Goal: Information Seeking & Learning: Learn about a topic

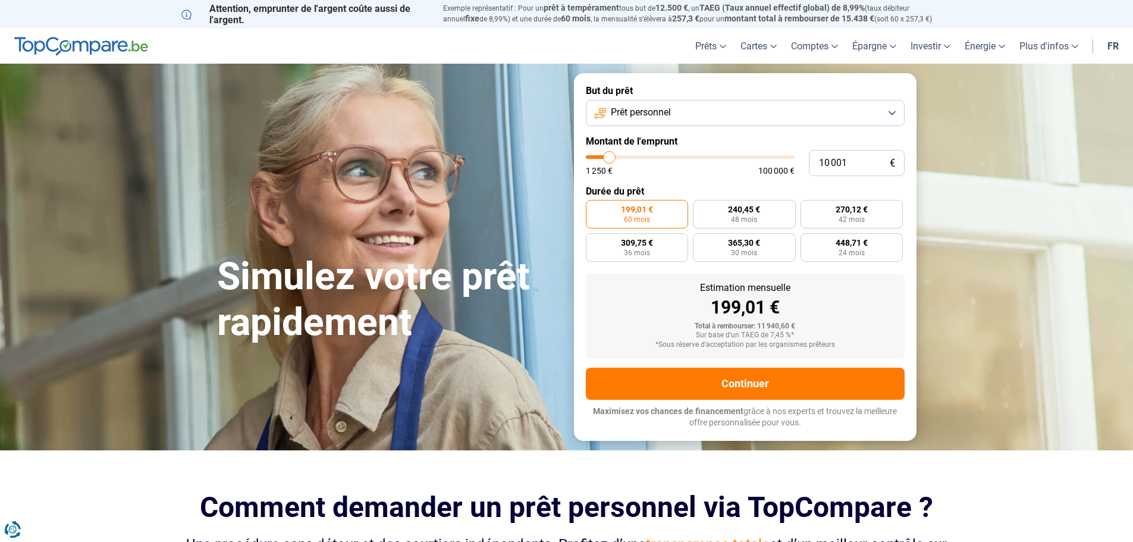
type input "11 000"
type input "11000"
type input "11 250"
type input "11250"
type input "11 750"
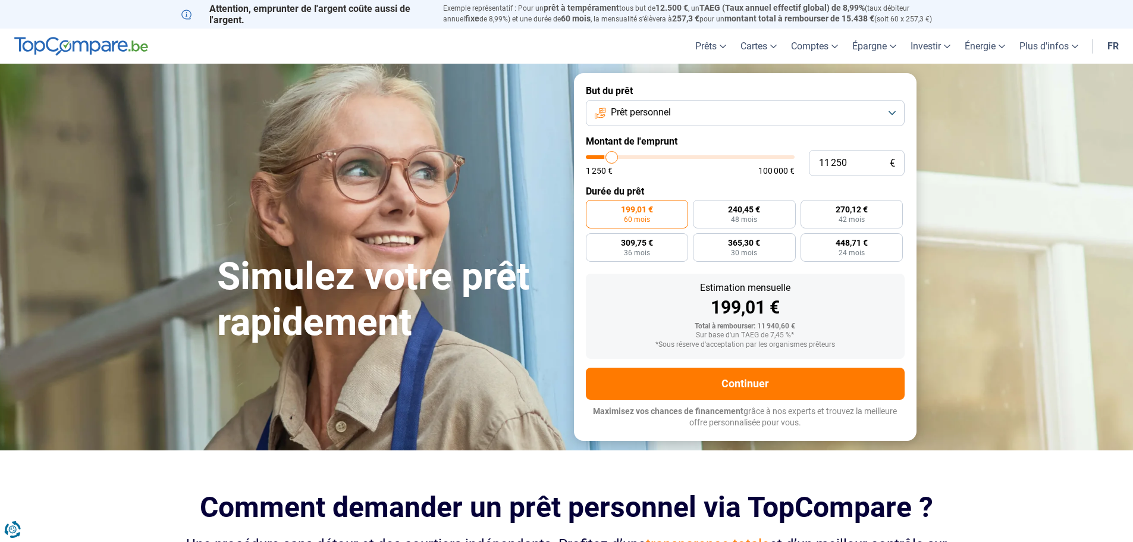
type input "11750"
type input "12 000"
type input "12000"
type input "13 000"
type input "13000"
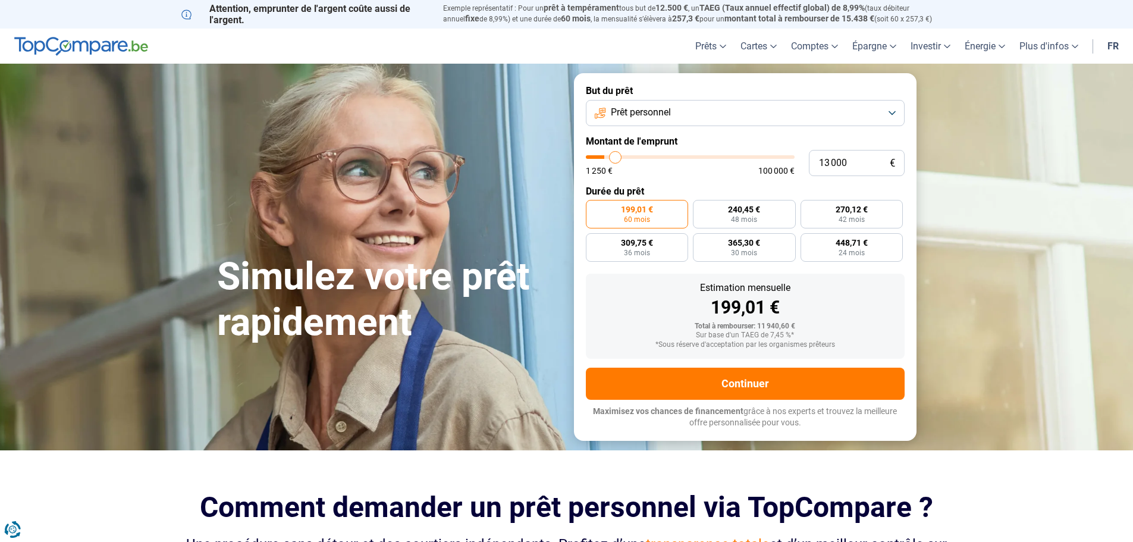
type input "14 000"
type input "14000"
type input "14 750"
type input "14750"
type input "16 000"
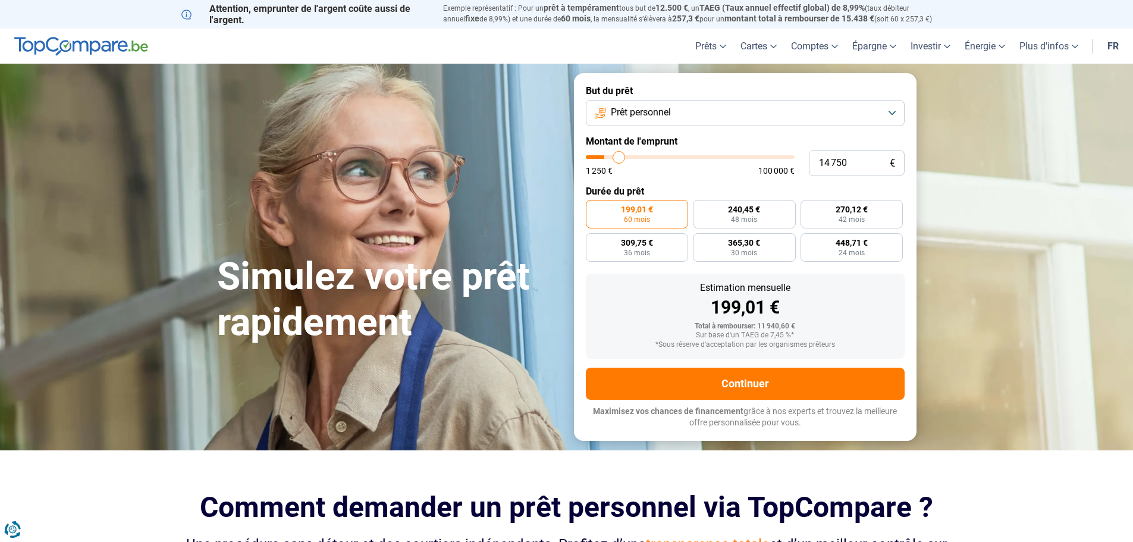
type input "16000"
type input "17 500"
type input "17500"
type input "19 000"
type input "19000"
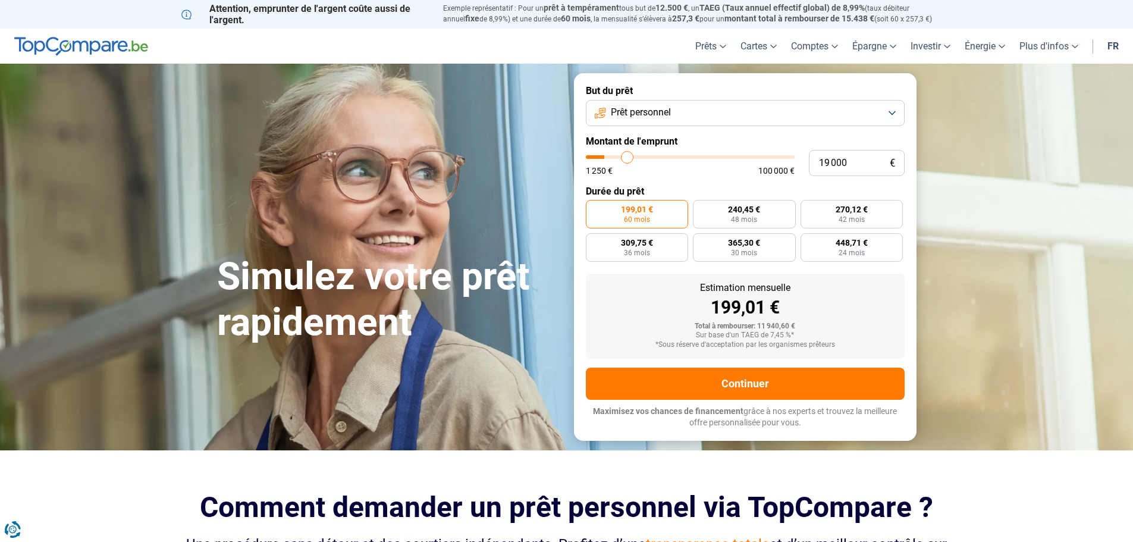
type input "20 750"
type input "20750"
type input "22 250"
type input "22250"
type input "24 500"
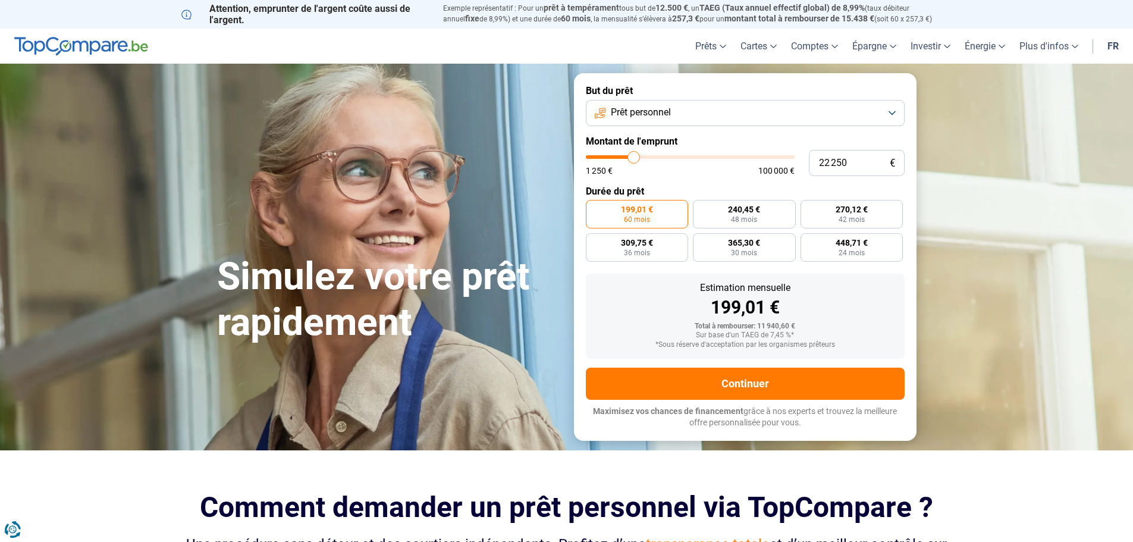
type input "24500"
type input "26 500"
type input "26500"
type input "28 750"
type input "28750"
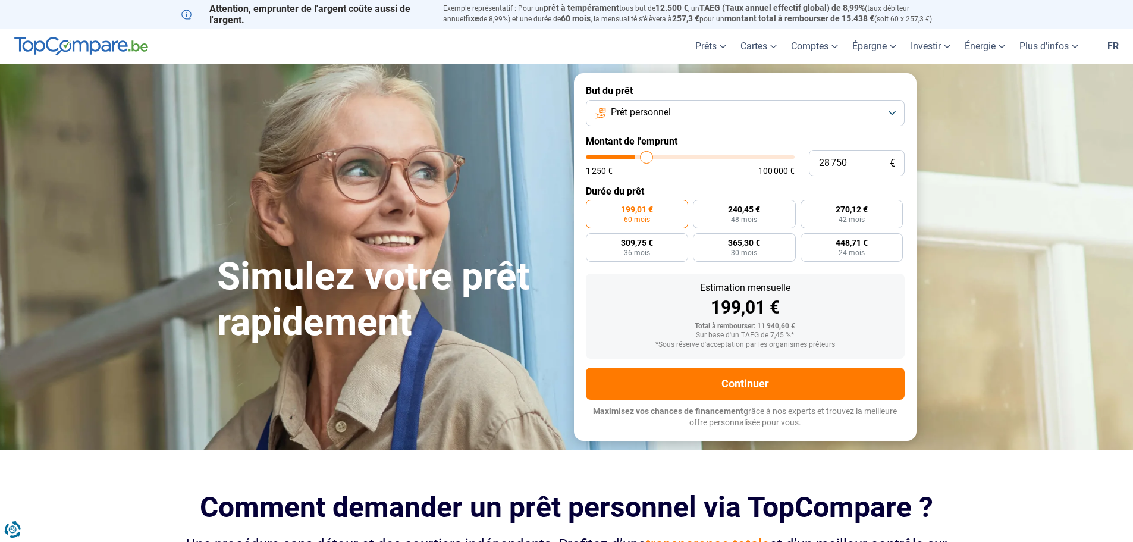
type input "31 000"
type input "31000"
type input "33 500"
type input "33500"
type input "36 250"
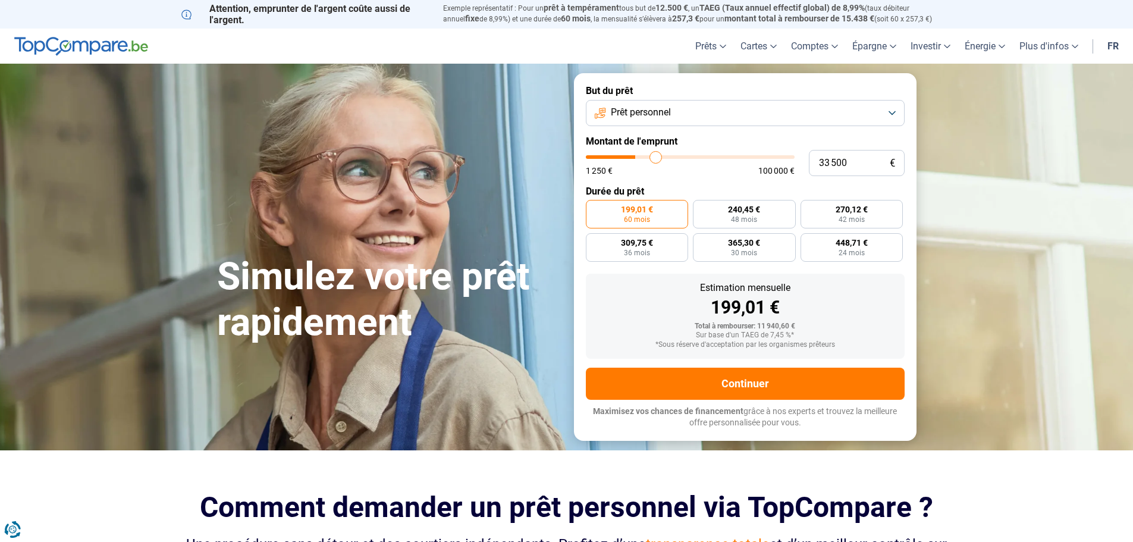
type input "36250"
type input "38 750"
type input "38750"
type input "42 000"
type input "42000"
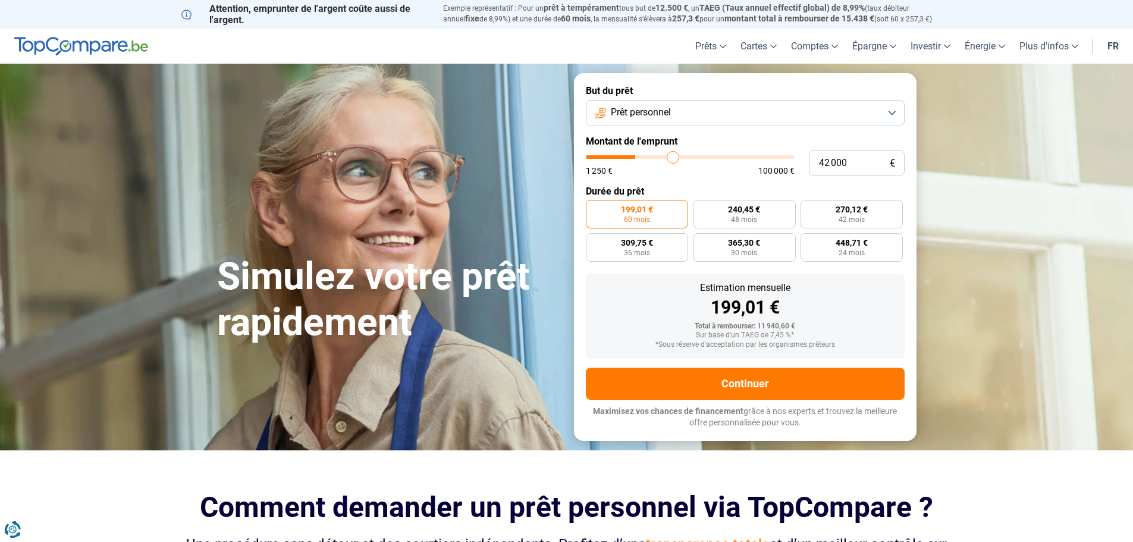
type input "44 000"
type input "44000"
type input "47 250"
type input "47250"
type input "50 000"
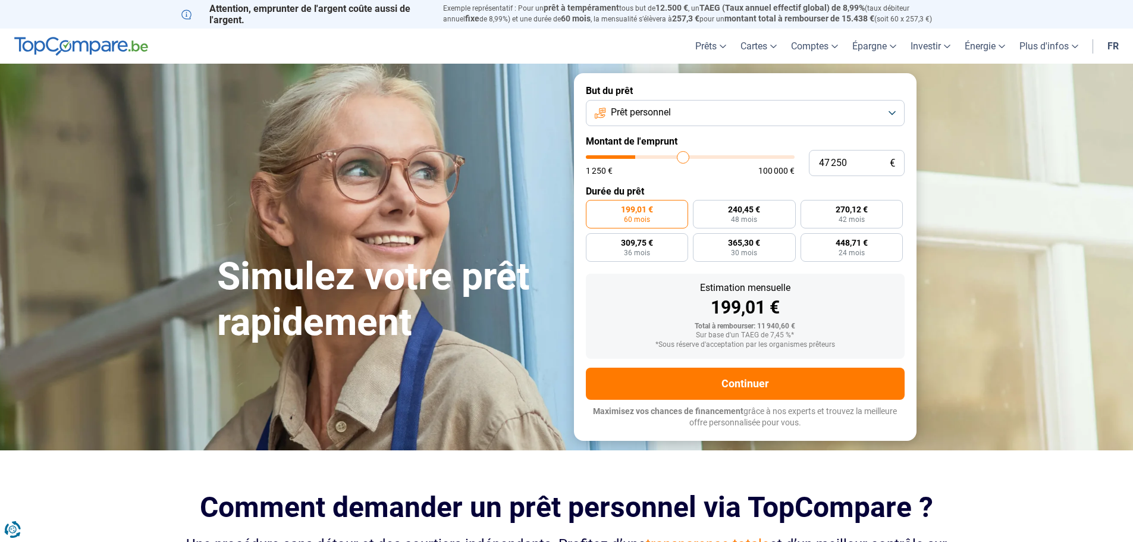
type input "50000"
type input "52 750"
type input "52750"
type input "55 000"
type input "55000"
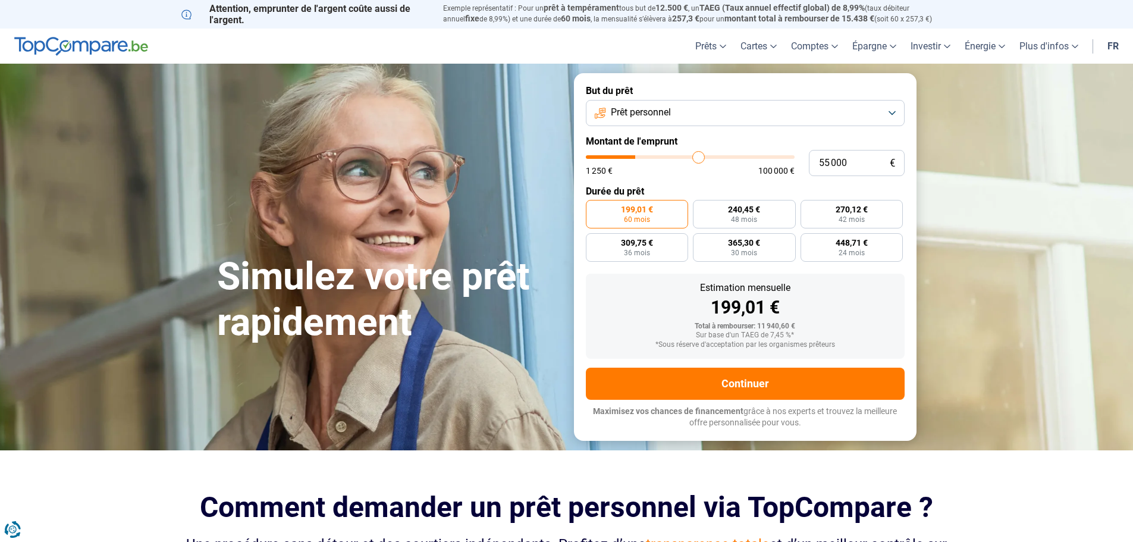
type input "57 250"
type input "57250"
type input "60 000"
type input "60000"
type input "61 750"
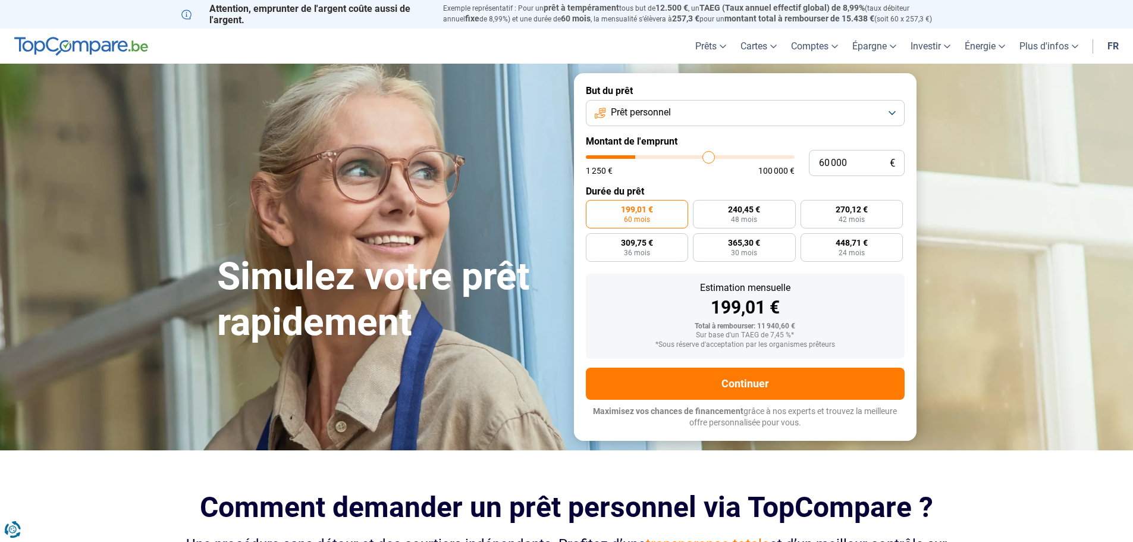
type input "61750"
type input "63 500"
type input "63500"
type input "65 250"
type input "65250"
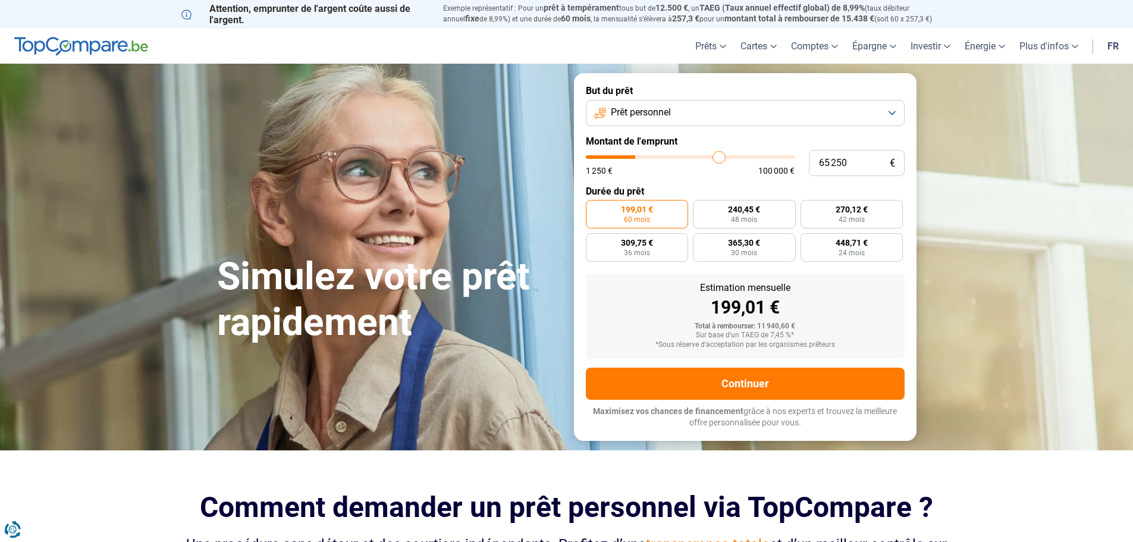
type input "67 500"
type input "67500"
type input "69 000"
type input "69000"
type input "71 000"
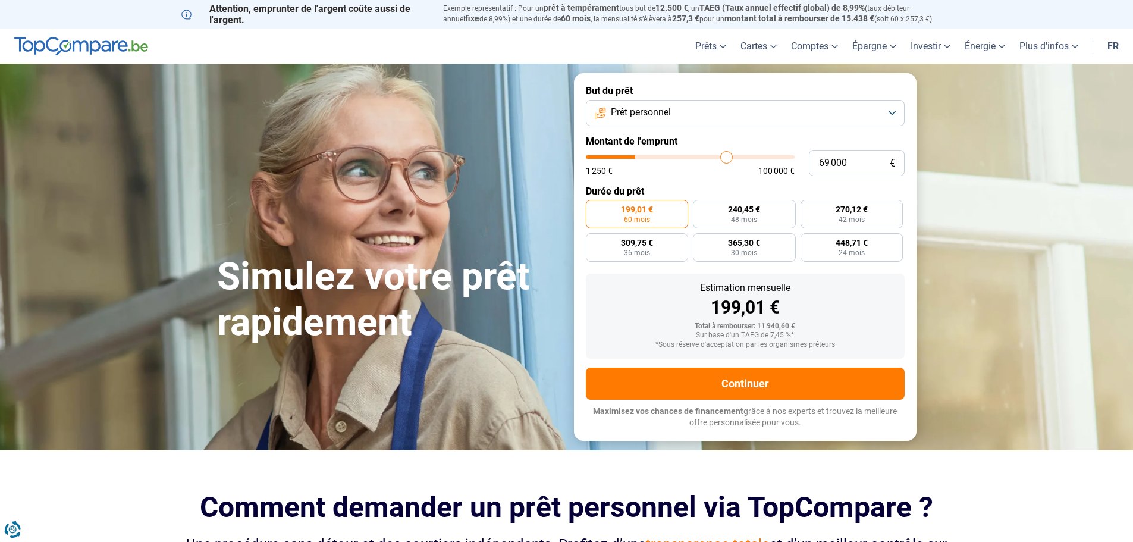
type input "71000"
type input "72 250"
type input "72250"
type input "73 500"
type input "73500"
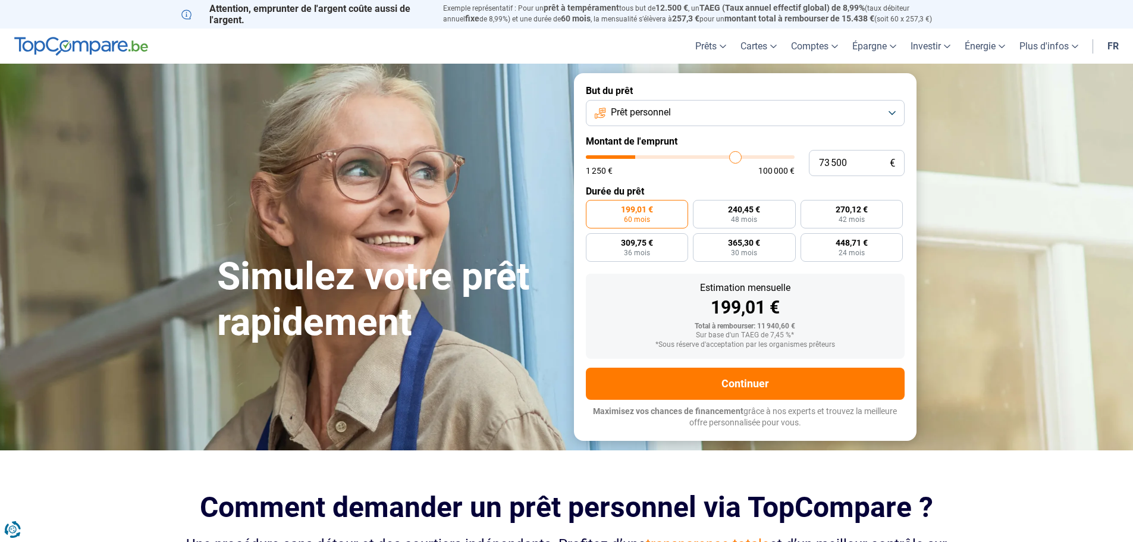
type input "75 250"
type input "75250"
type input "76 500"
type input "76500"
type input "78 000"
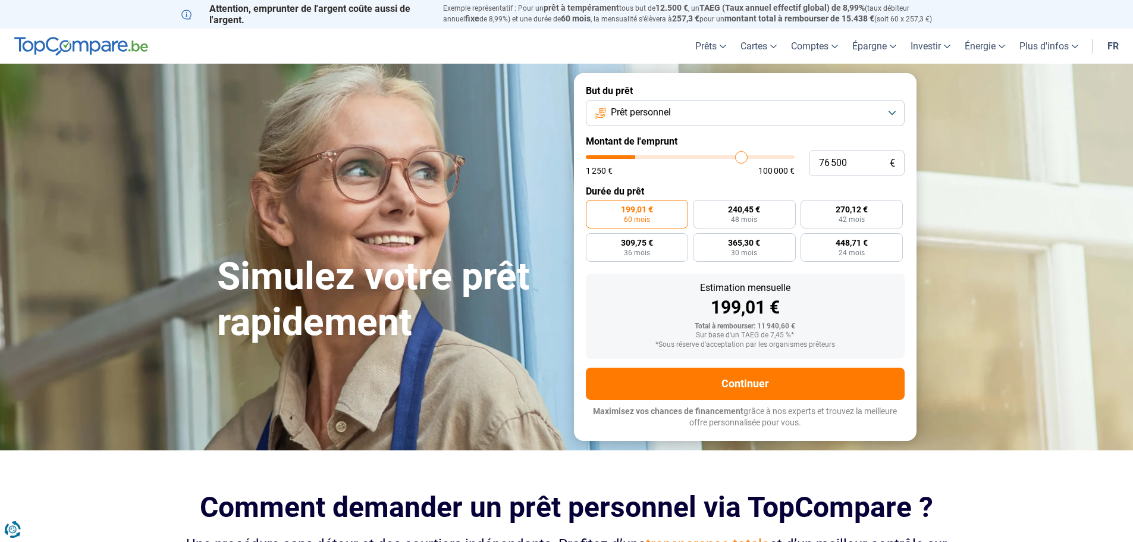
type input "78000"
type input "79 500"
type input "79500"
type input "80 750"
type input "80750"
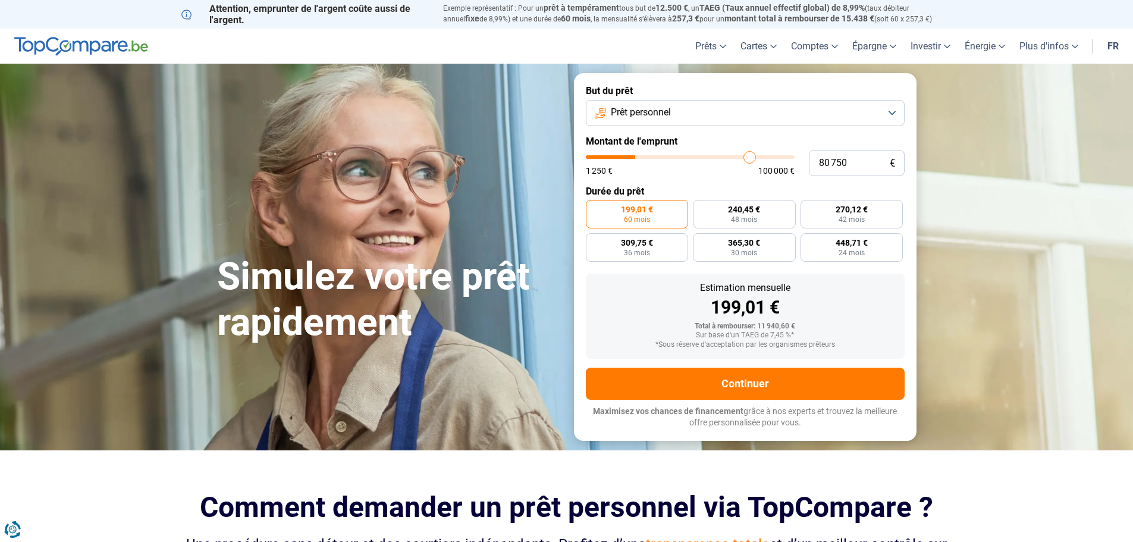
type input "81 750"
type input "81750"
type input "83 250"
type input "83250"
type input "84 500"
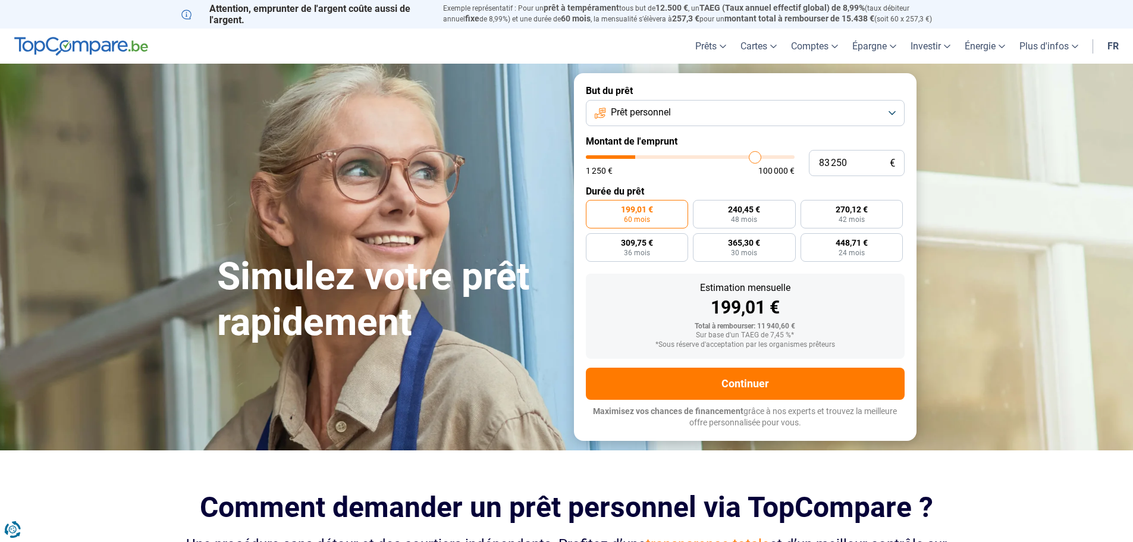
type input "84500"
type input "85 500"
type input "85500"
type input "87 000"
type input "87000"
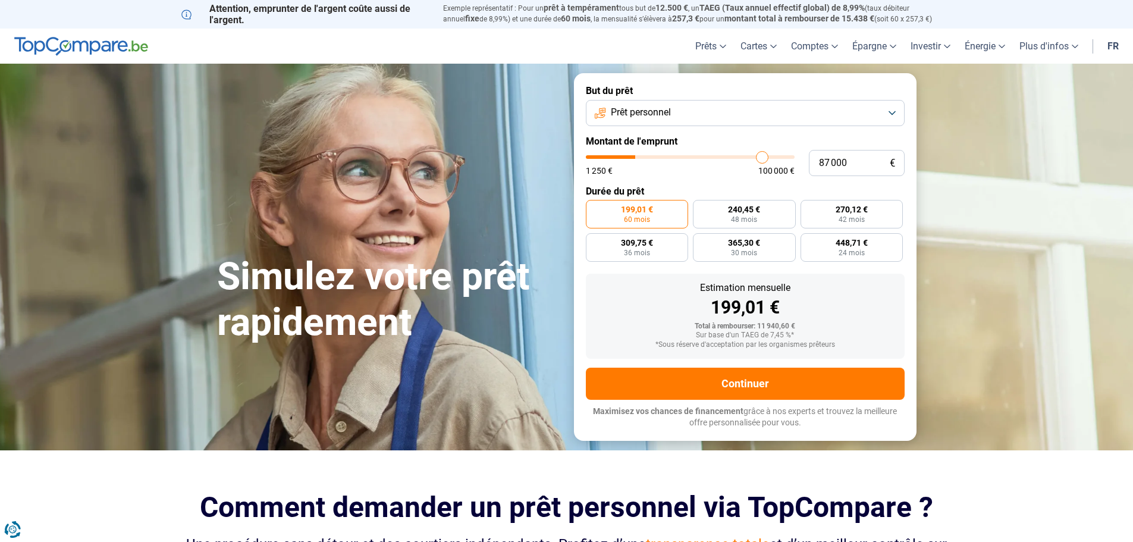
type input "88 250"
type input "88250"
type input "89 500"
type input "89500"
type input "90 500"
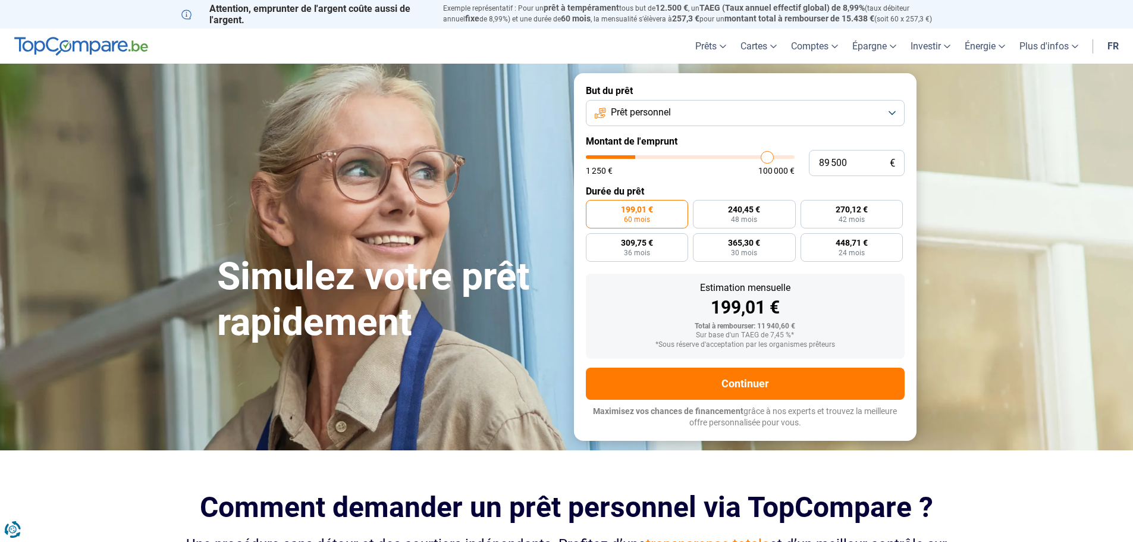
type input "90500"
type input "91 750"
type input "91750"
type input "93 500"
type input "93500"
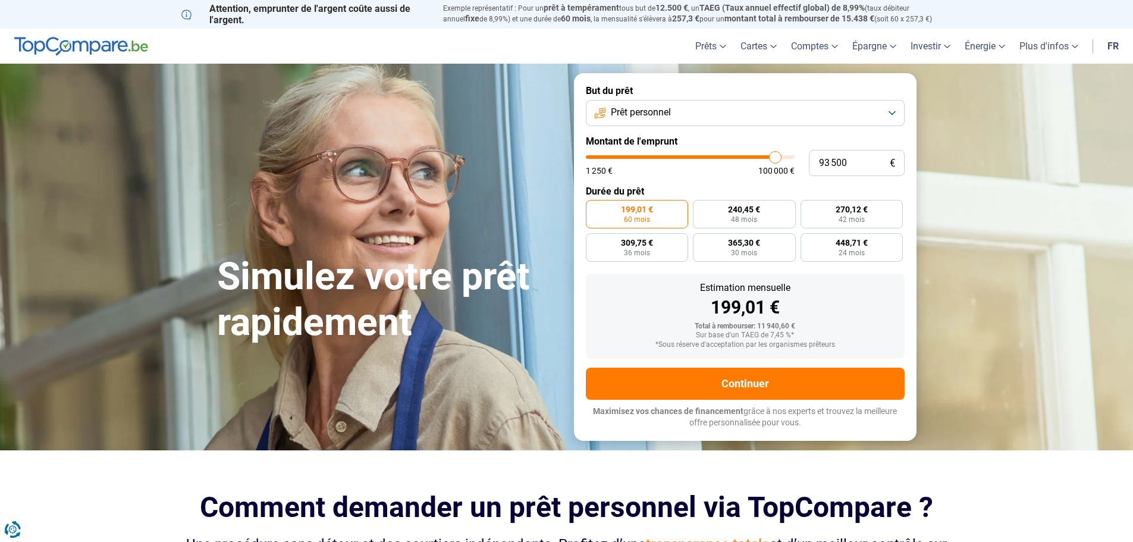
type input "94 750"
type input "94750"
type input "96 500"
type input "96500"
type input "98 000"
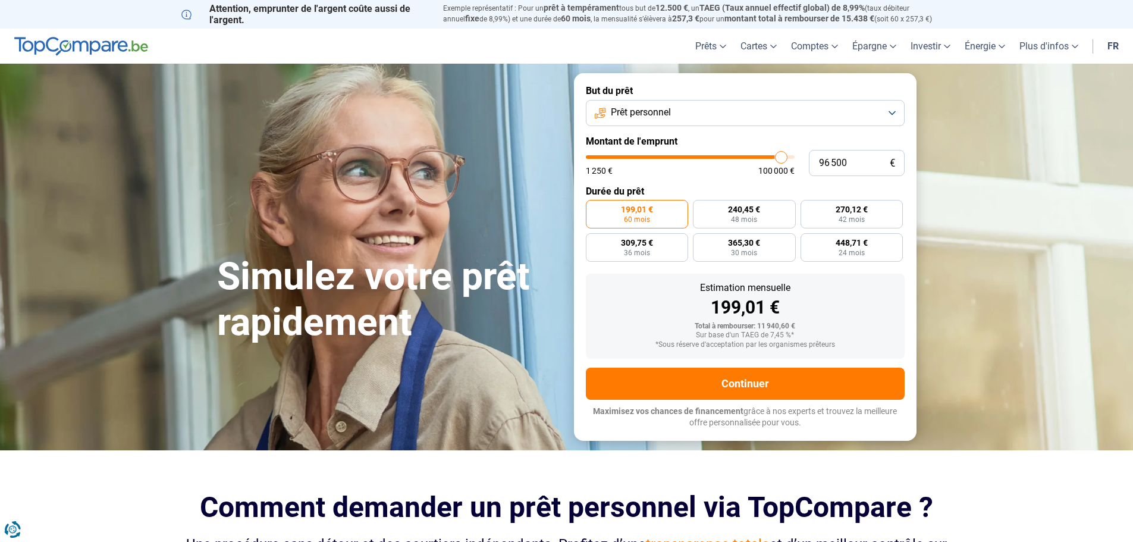
type input "98000"
type input "99 250"
type input "99250"
type input "100 000"
drag, startPoint x: 611, startPoint y: 159, endPoint x: 864, endPoint y: 165, distance: 253.5
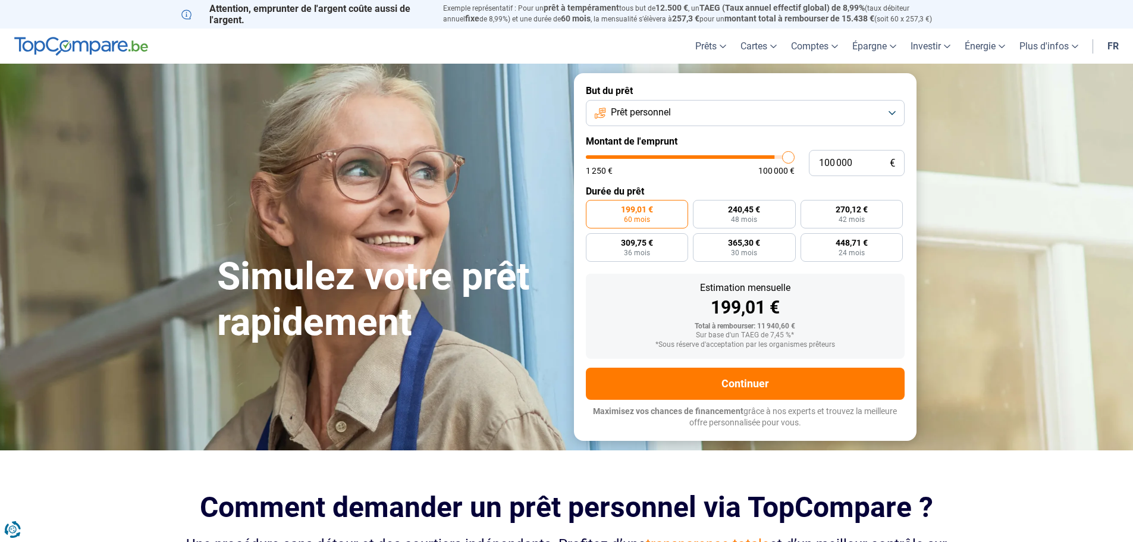
type input "100000"
click at [795, 159] on input "range" at bounding box center [690, 157] width 209 height 4
radio input "false"
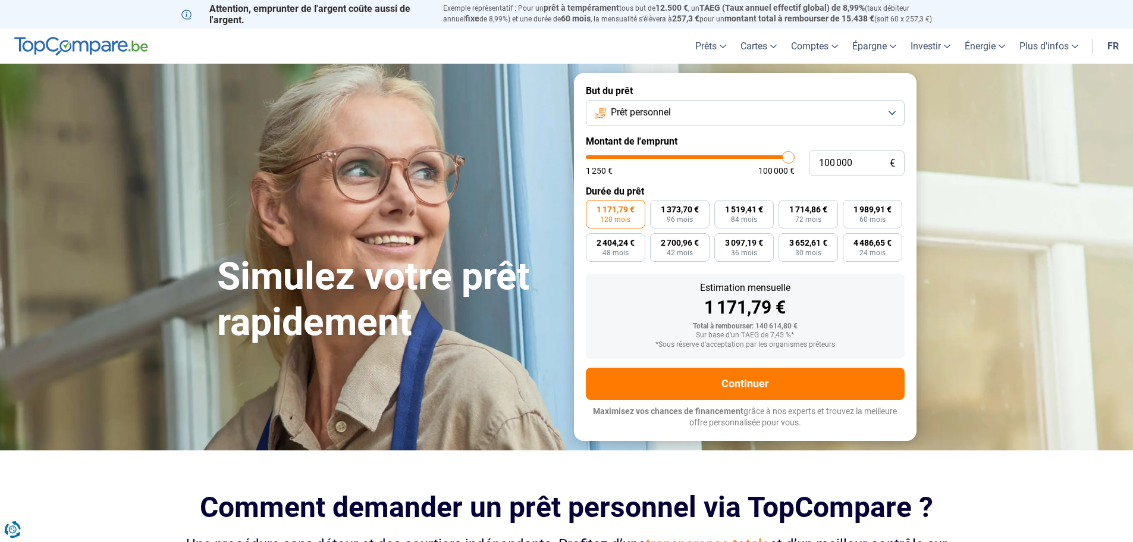
type input "99 500"
type input "99500"
type input "99 250"
type input "99250"
type input "99 000"
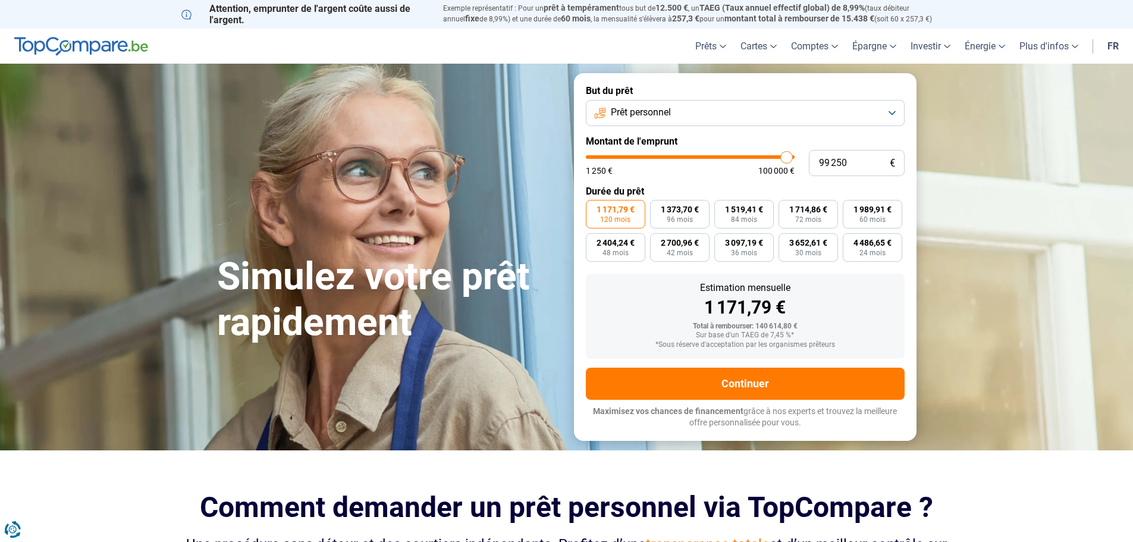
type input "99000"
type input "98 750"
type input "98750"
type input "98 500"
type input "98500"
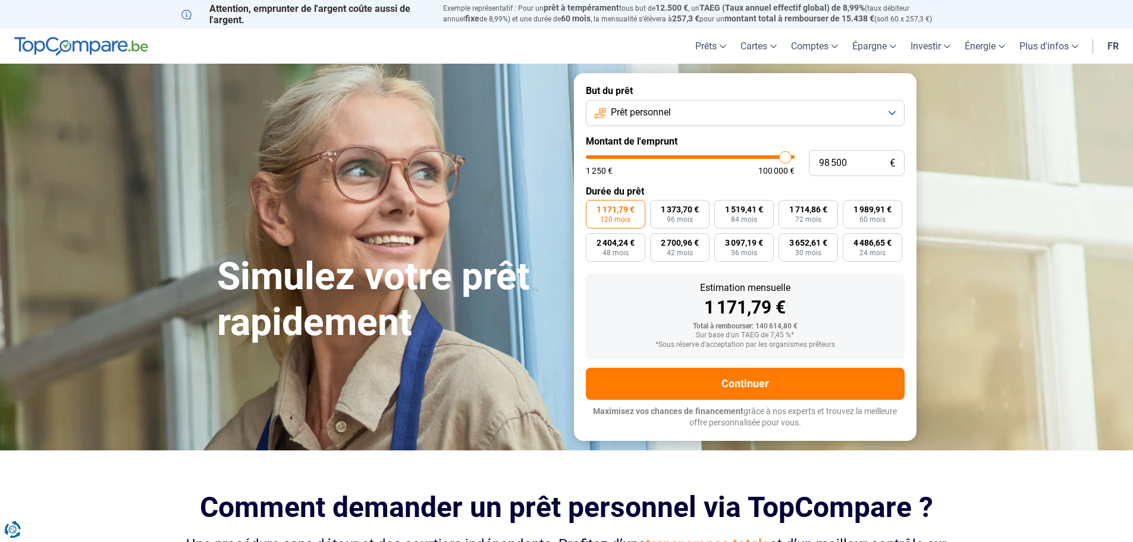
type input "98 000"
type input "98000"
type input "97 750"
type input "97750"
type input "97 500"
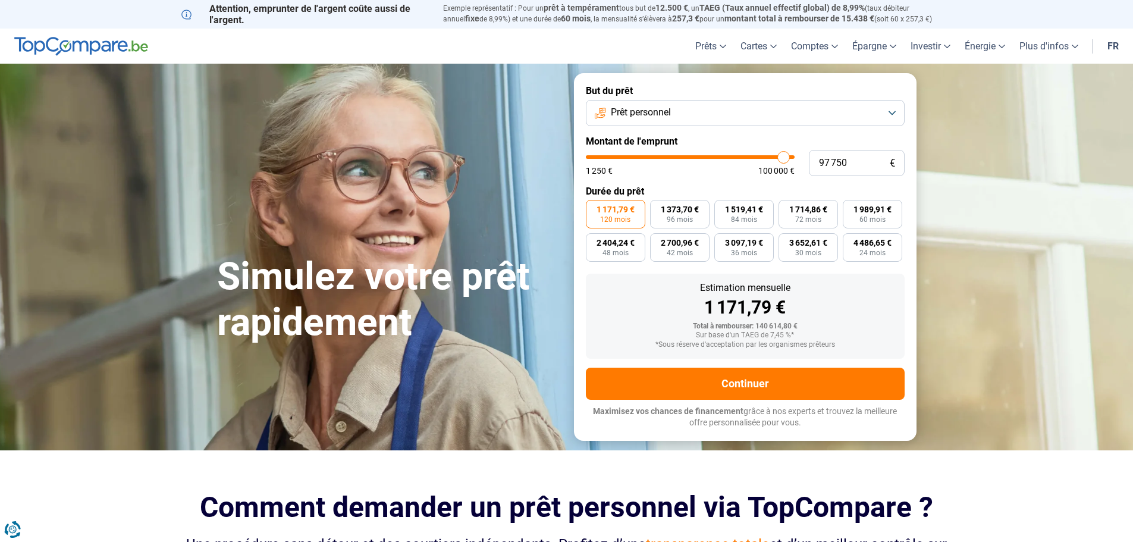
type input "97500"
type input "97 000"
type input "97000"
type input "96 500"
type input "96500"
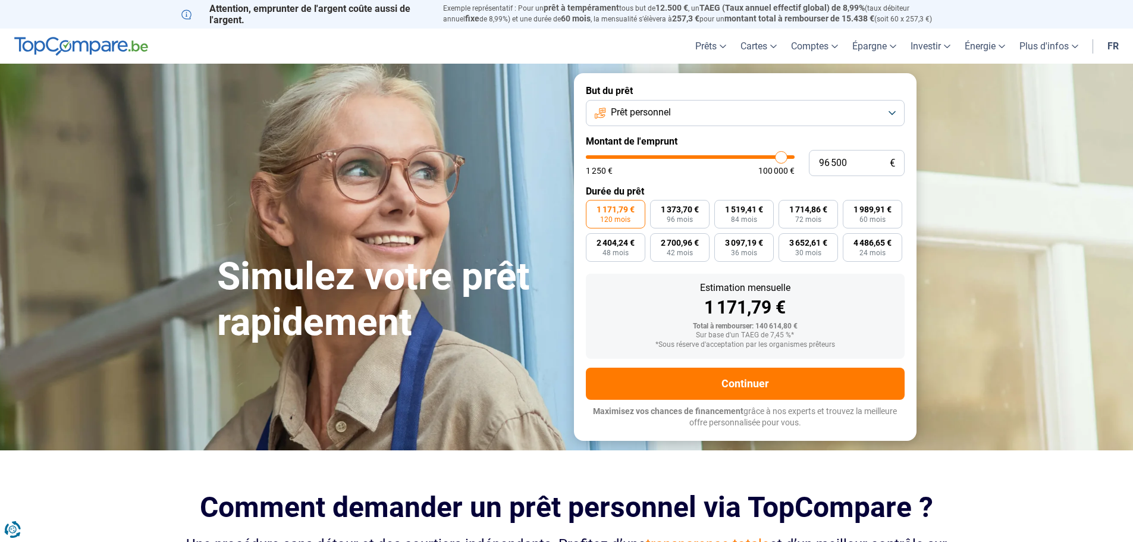
type input "96 250"
type input "96250"
type input "95 750"
type input "95750"
type input "95 500"
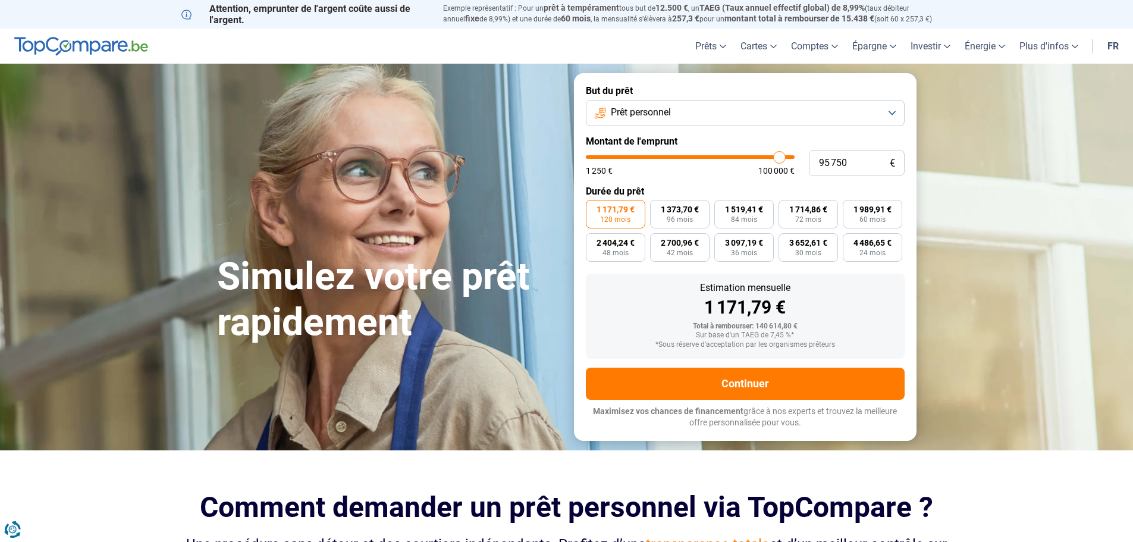
type input "95500"
type input "95 000"
type input "95000"
type input "94 750"
type input "94750"
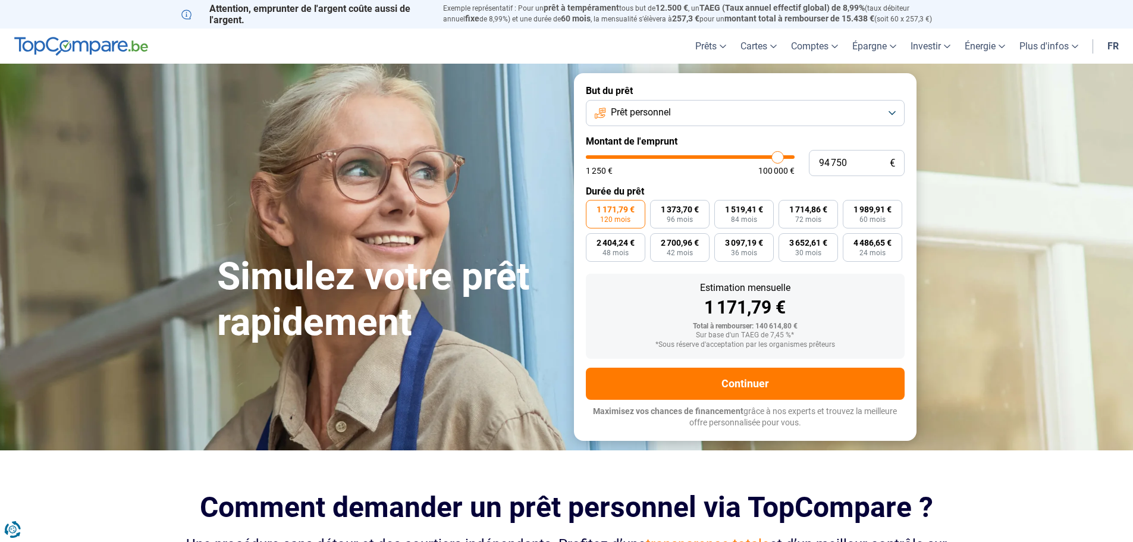
type input "94 500"
type input "94500"
type input "94 250"
type input "94250"
type input "93 500"
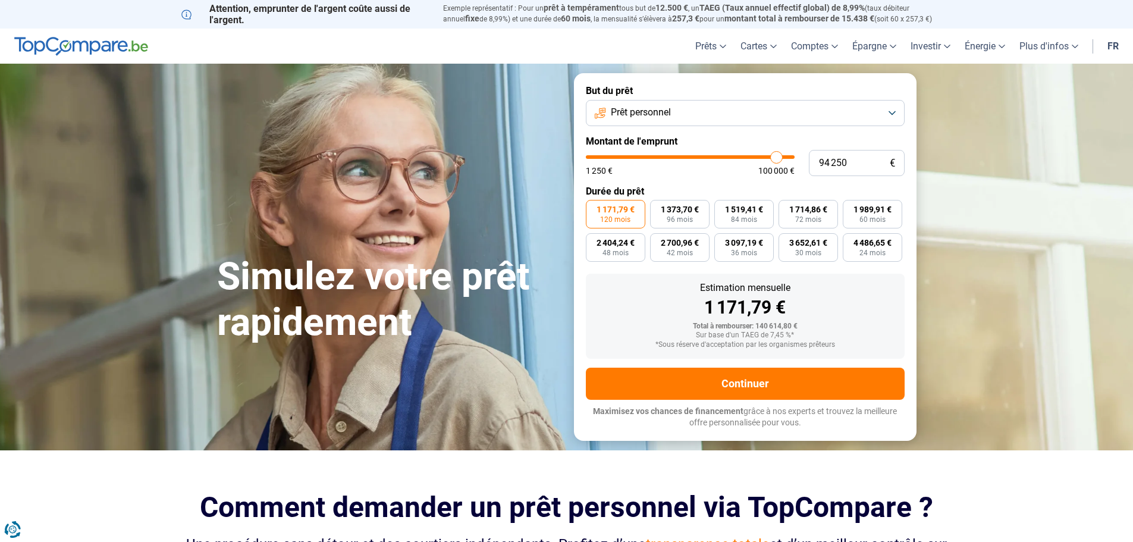
type input "93500"
type input "93 000"
type input "93000"
type input "92 750"
type input "92750"
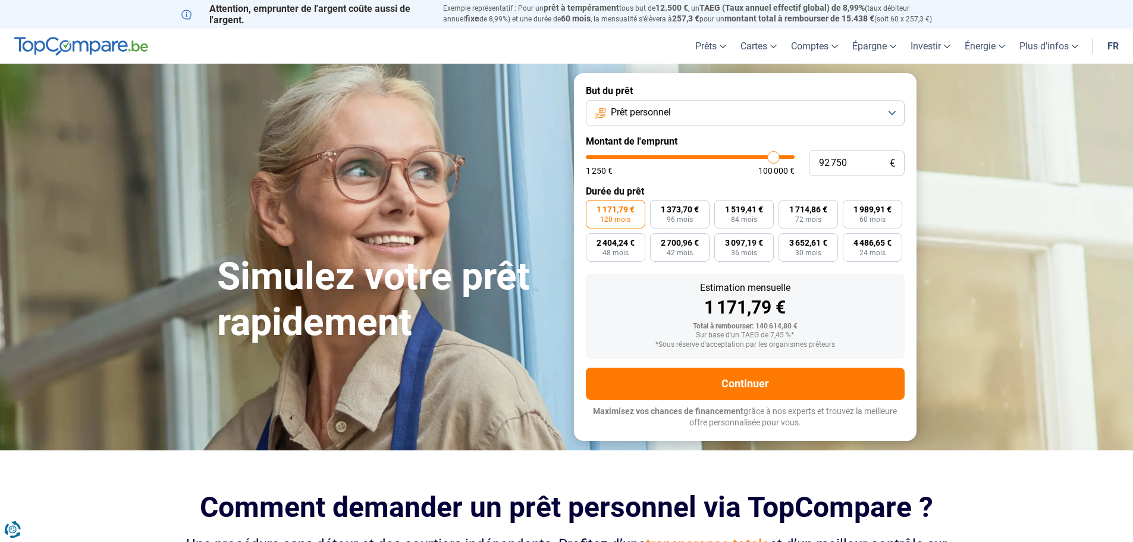
type input "92 000"
type input "92000"
type input "91 500"
type input "91500"
type input "90 500"
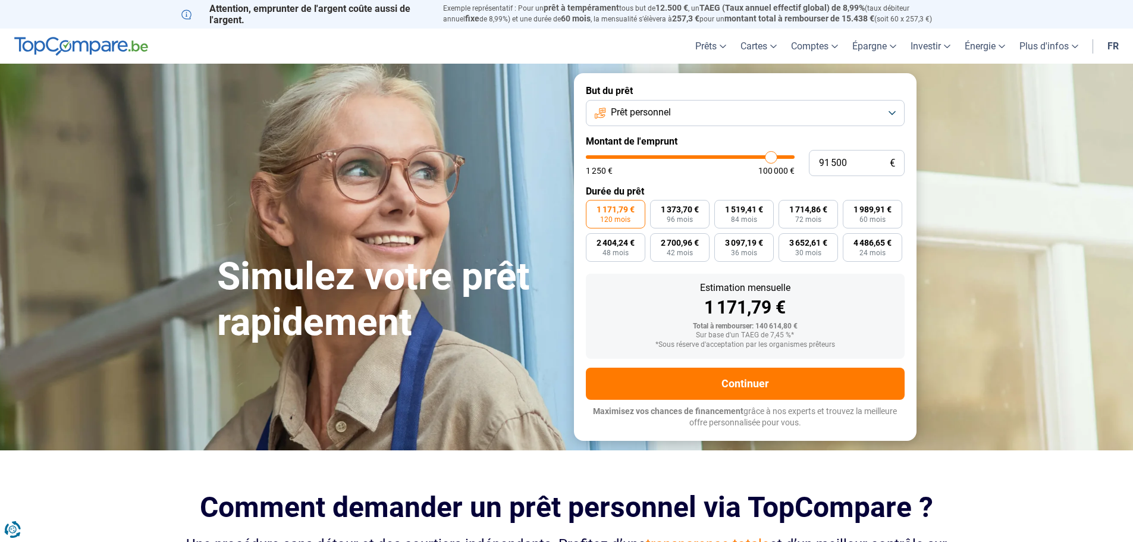
type input "90500"
type input "90 250"
type input "90250"
type input "89 500"
type input "89500"
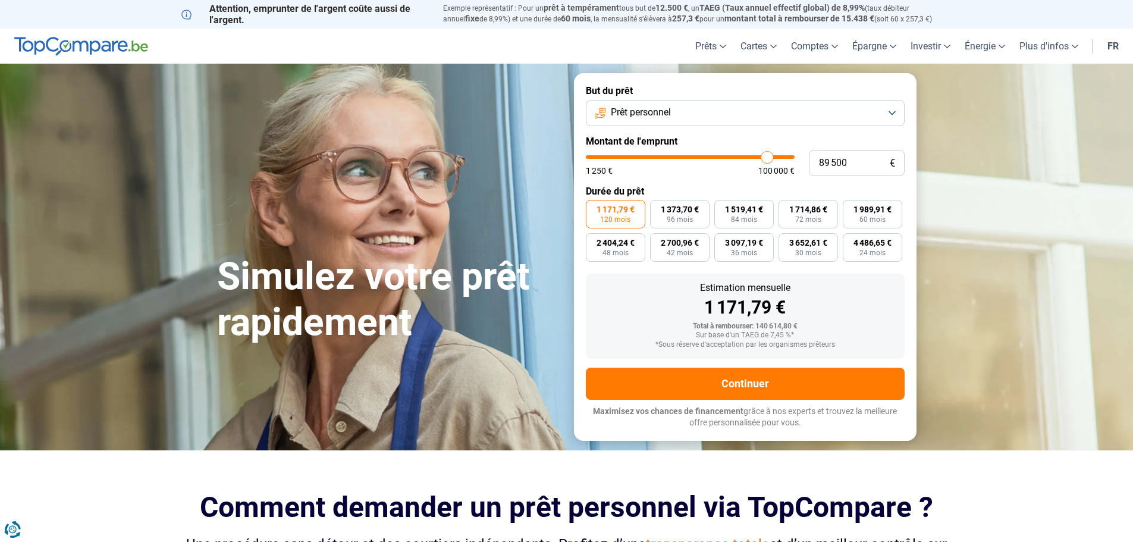
type input "88 750"
type input "88750"
type input "88 000"
type input "88000"
type input "87 000"
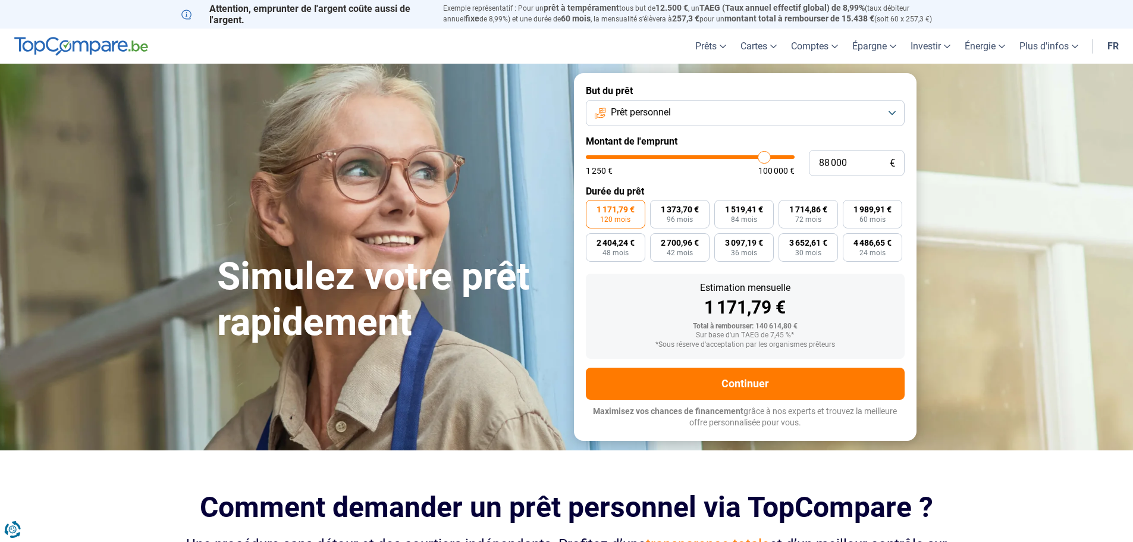
type input "87000"
type input "86 000"
type input "86000"
type input "85 250"
type input "85250"
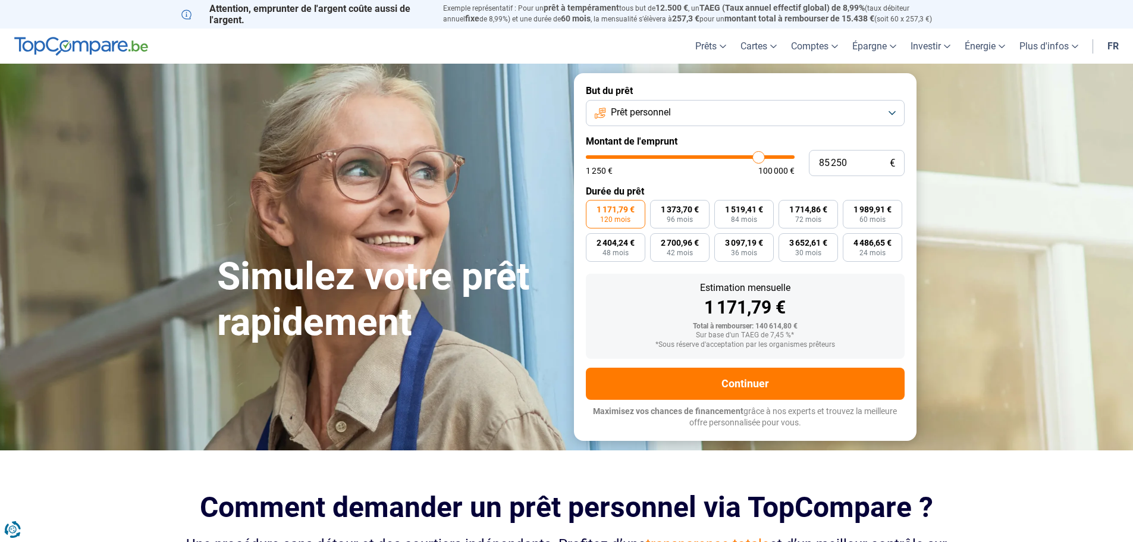
type input "84 250"
type input "84250"
type input "83 000"
type input "83000"
type input "82 500"
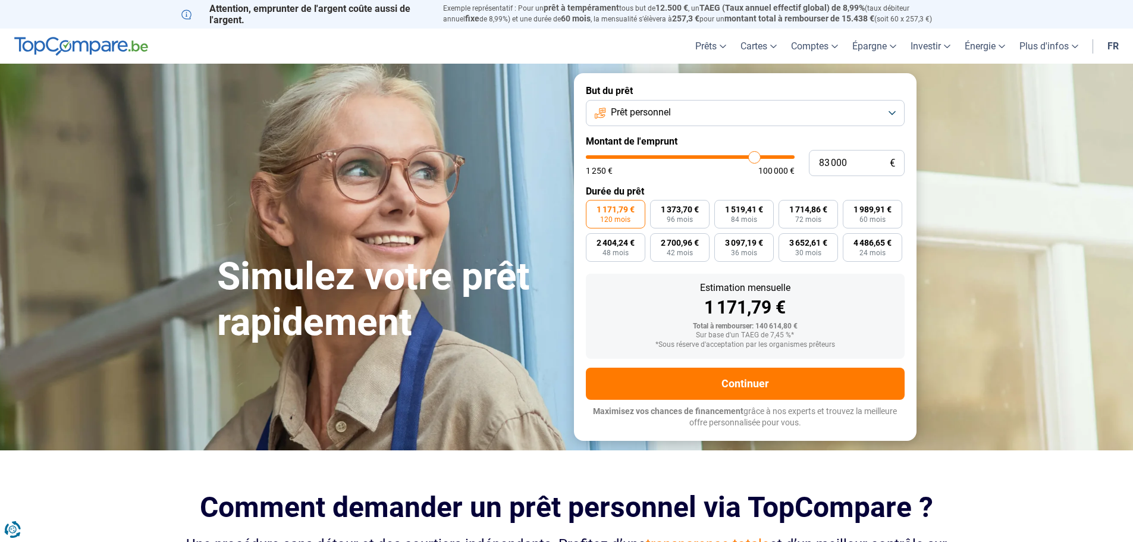
type input "82500"
type input "81 250"
type input "81250"
type input "80 250"
type input "80250"
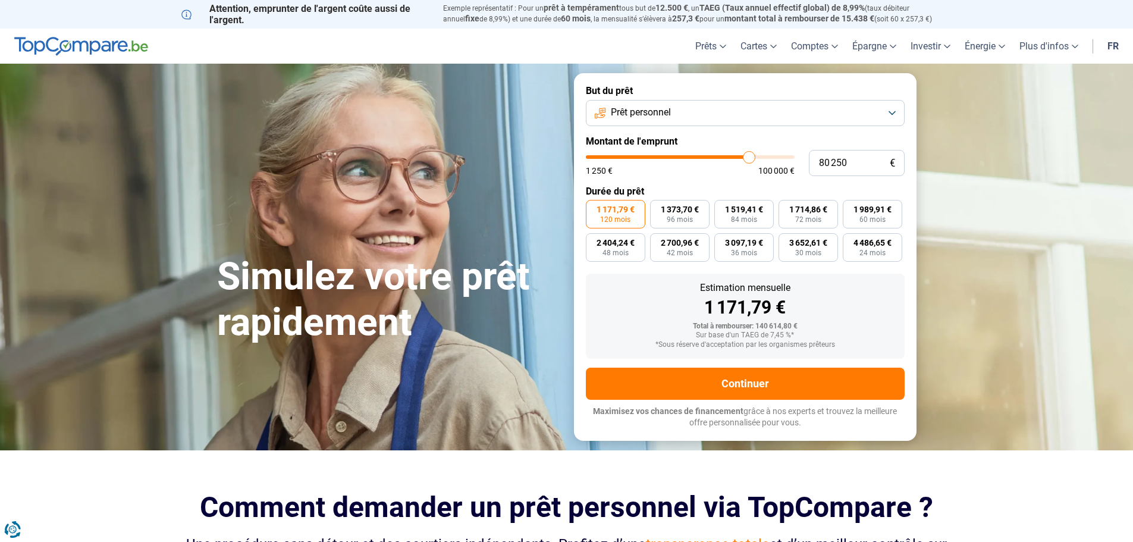
type input "79 500"
type input "79500"
type input "78 750"
type input "78750"
type input "78 000"
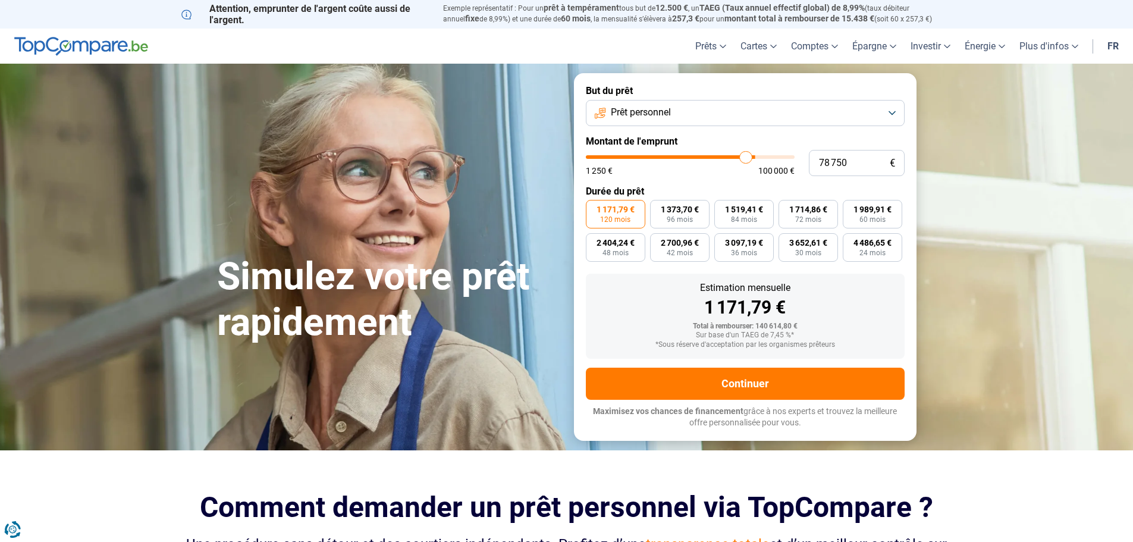
type input "78000"
type input "77 250"
type input "77250"
type input "76 750"
type input "76750"
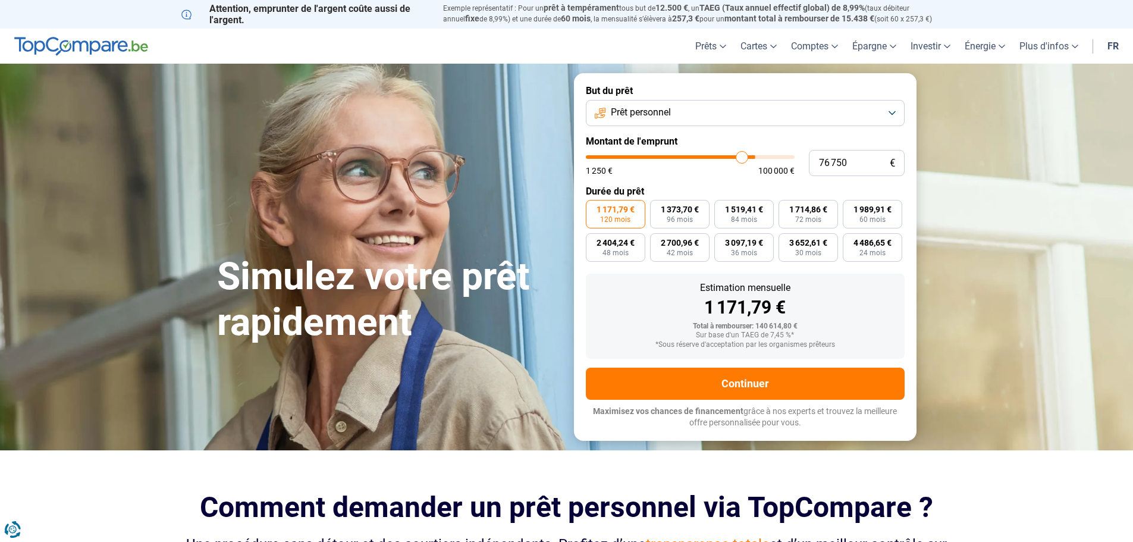
type input "76 250"
type input "76250"
type input "75 500"
type input "75500"
type input "75 250"
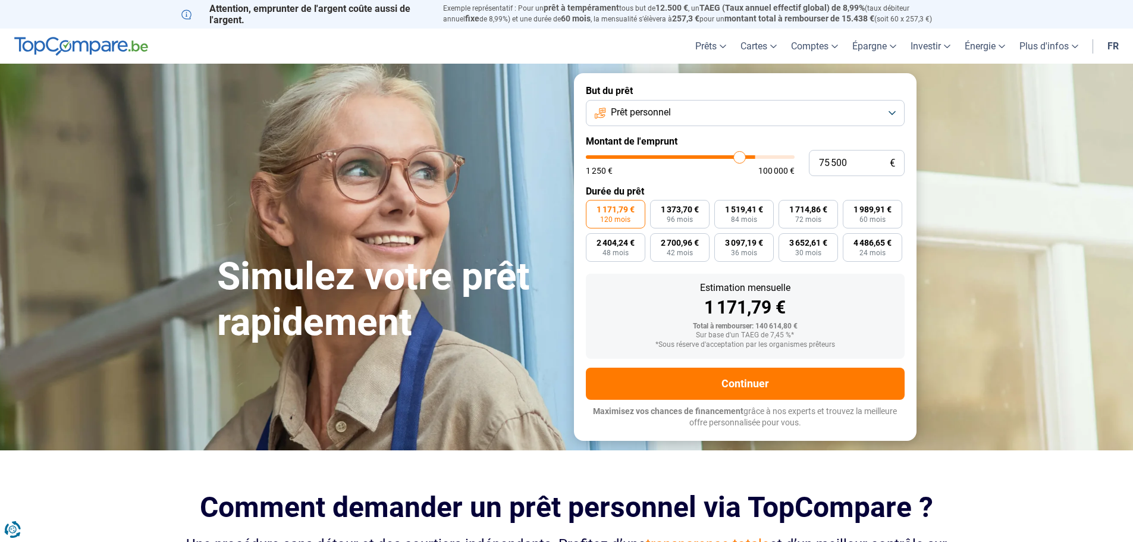
type input "75250"
type input "74 250"
type input "74250"
type input "74 000"
drag, startPoint x: 789, startPoint y: 156, endPoint x: 610, endPoint y: 167, distance: 179.3
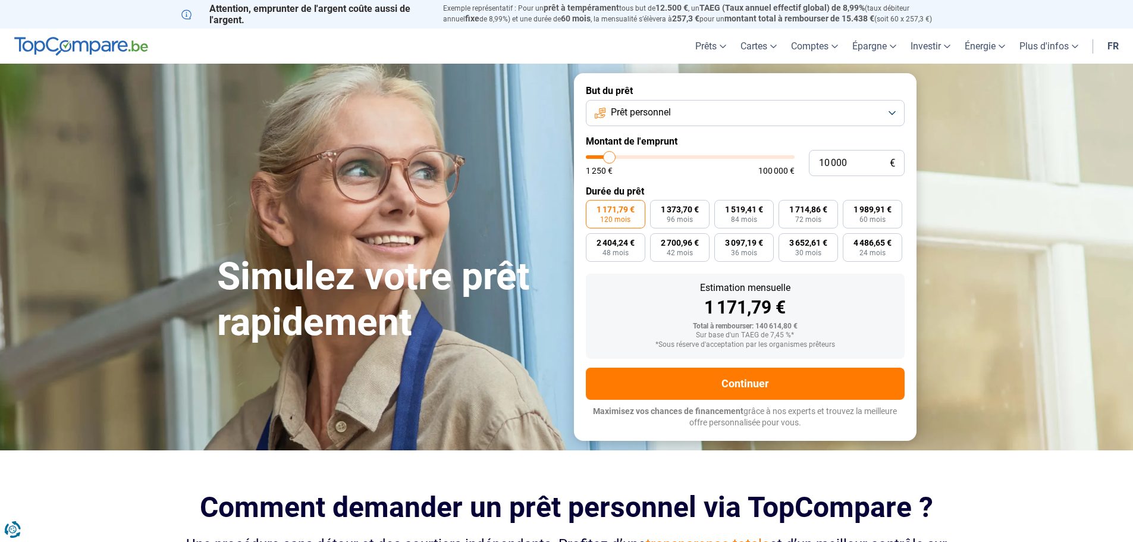
click at [610, 159] on input "range" at bounding box center [690, 157] width 209 height 4
